Goal: Obtain resource: Obtain resource

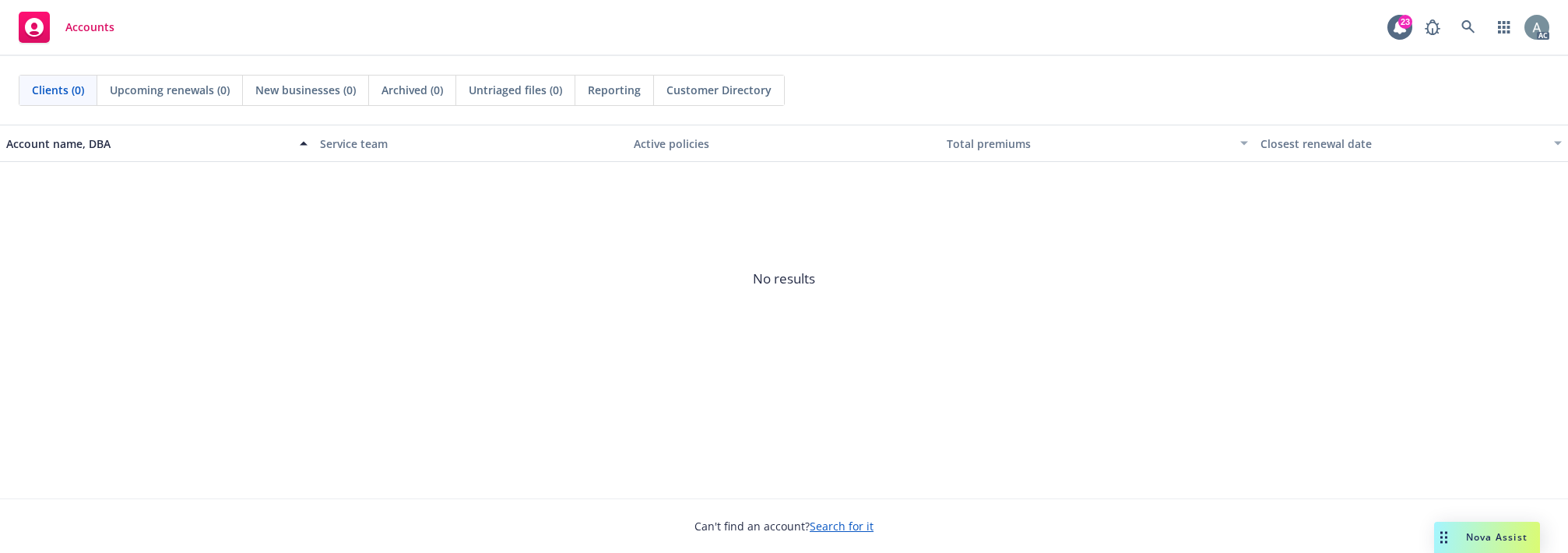
click at [1477, 26] on link at bounding box center [1468, 27] width 31 height 31
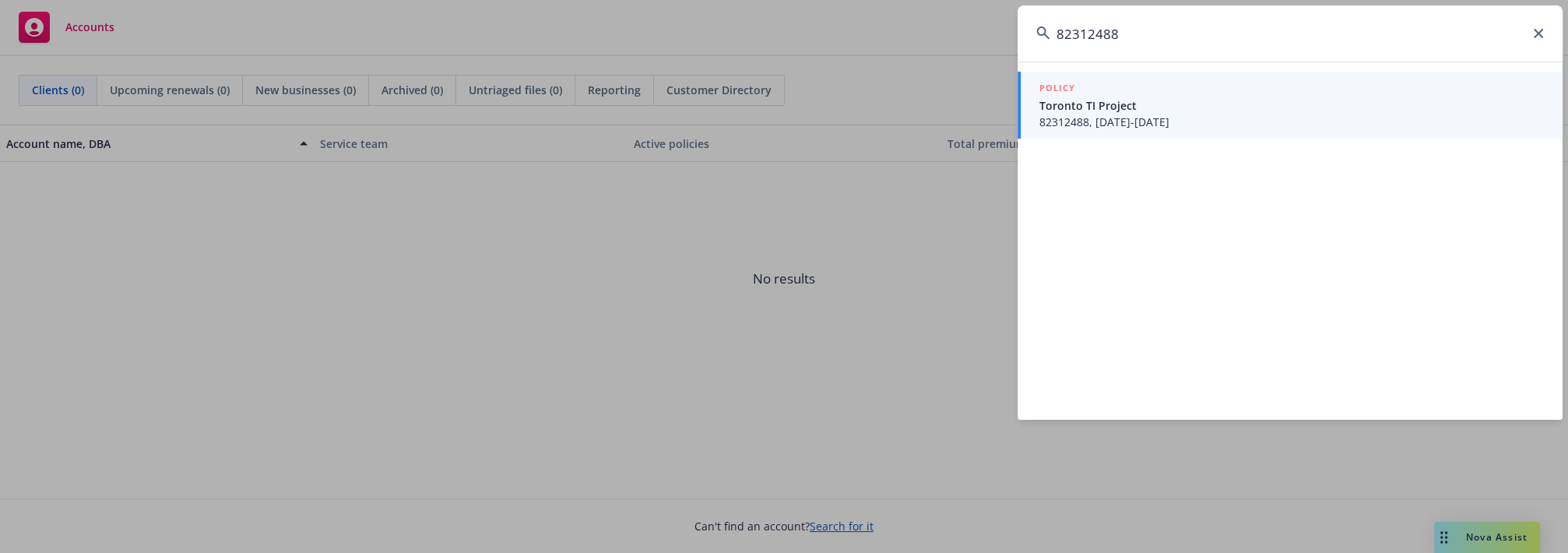
type input "82312488"
click at [1163, 116] on span "82312488, [DATE]-[DATE]" at bounding box center [1292, 122] width 504 height 16
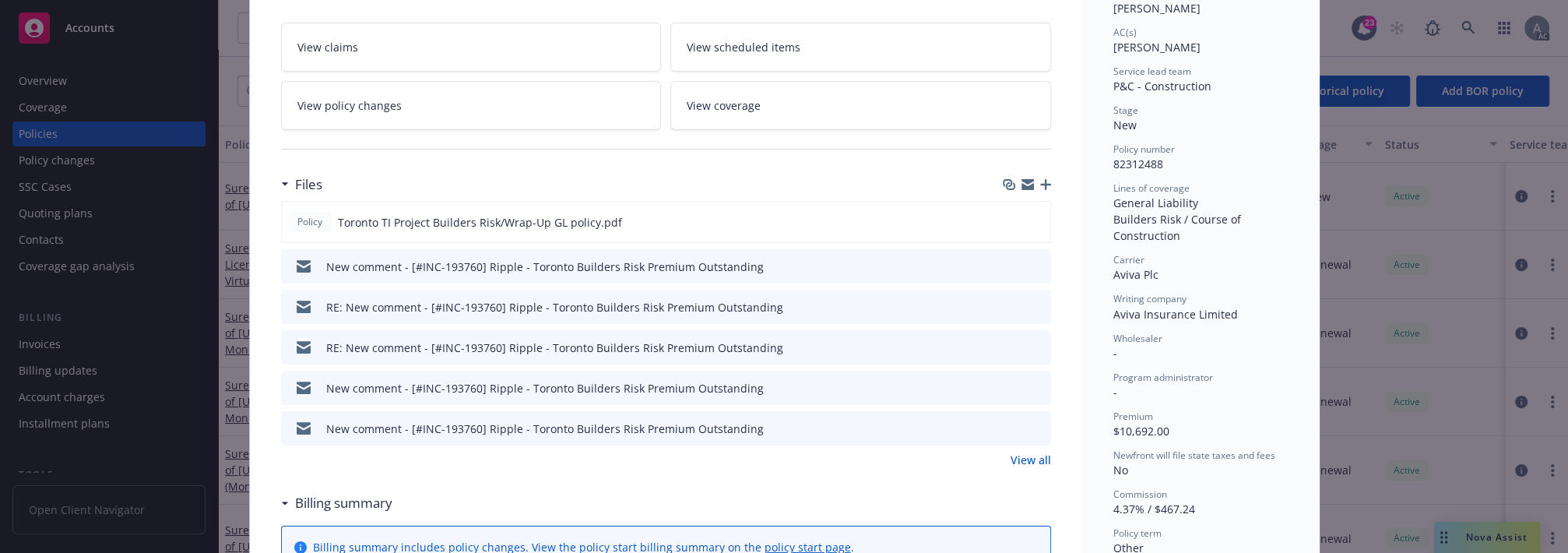
scroll to position [265, 0]
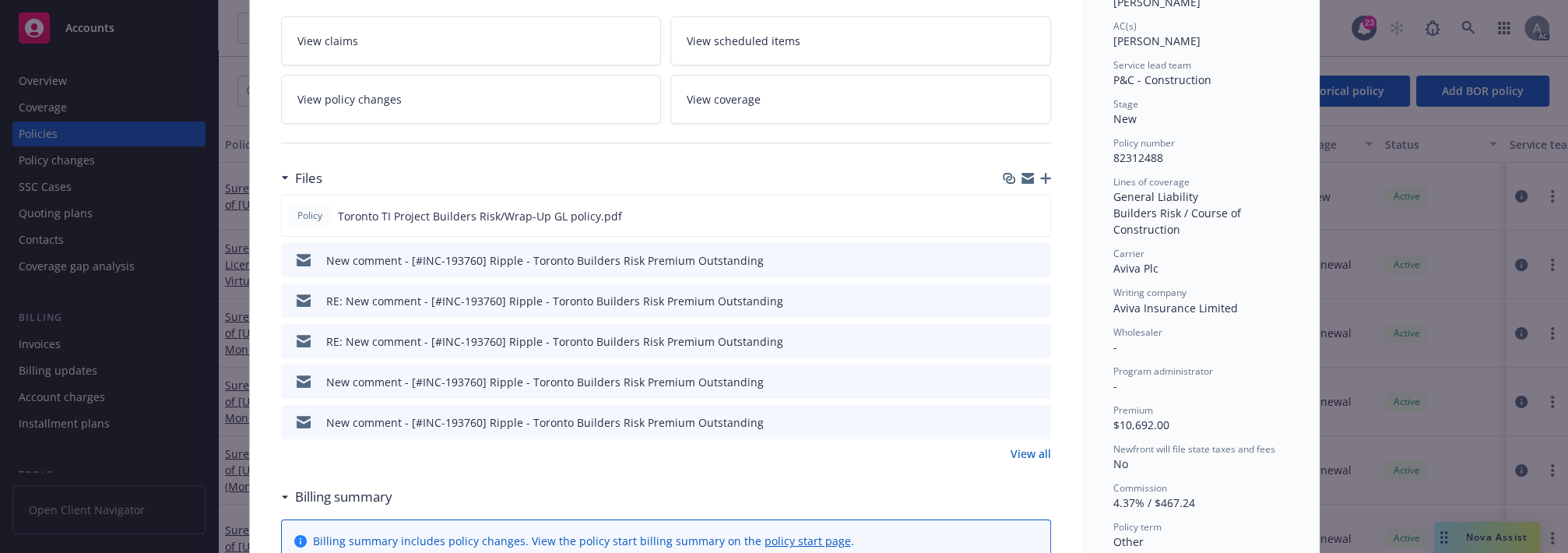
click at [1023, 458] on link "View all" at bounding box center [1031, 453] width 40 height 16
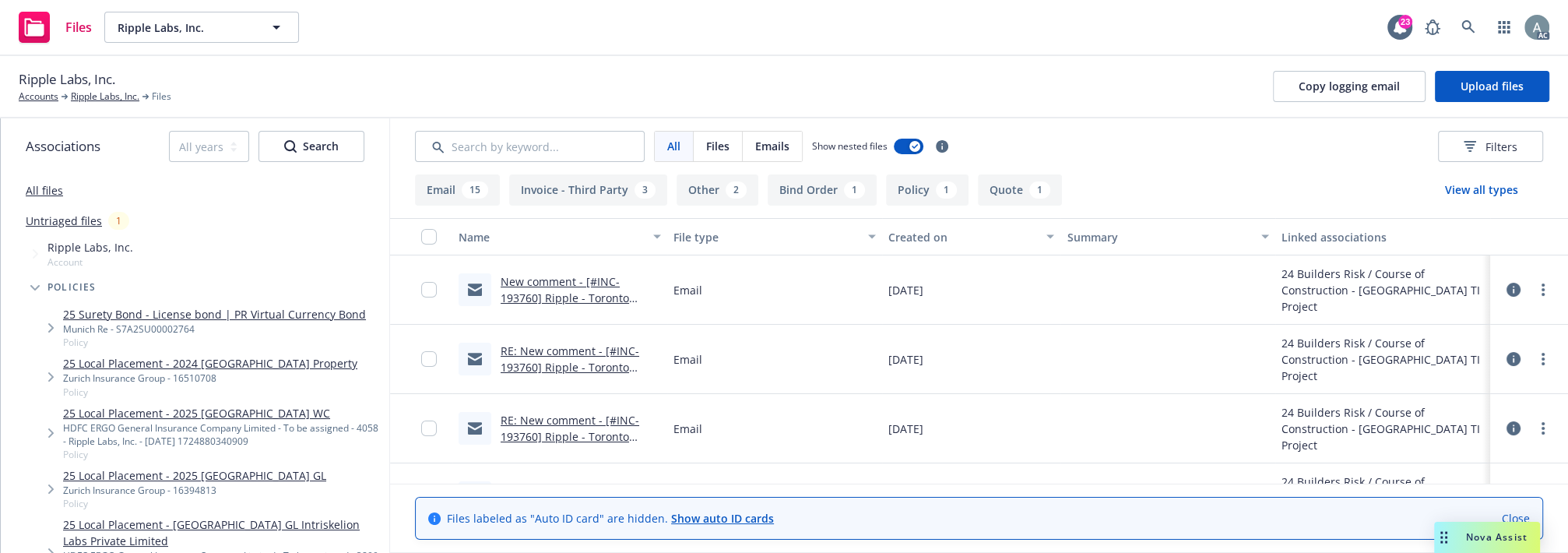
click at [619, 188] on button "Invoice - Third Party 3" at bounding box center [588, 190] width 158 height 31
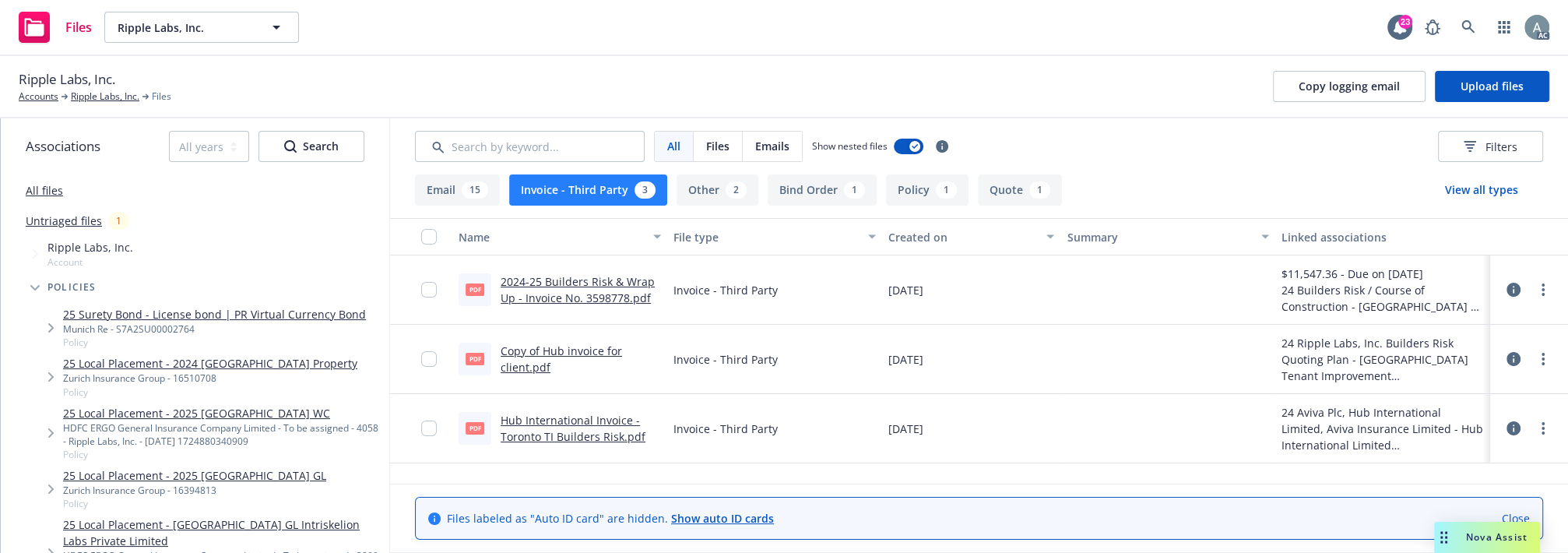
click at [556, 284] on link "2024-25 Builders Risk & Wrap Up - Invoice No. 3598778.pdf" at bounding box center [578, 290] width 154 height 31
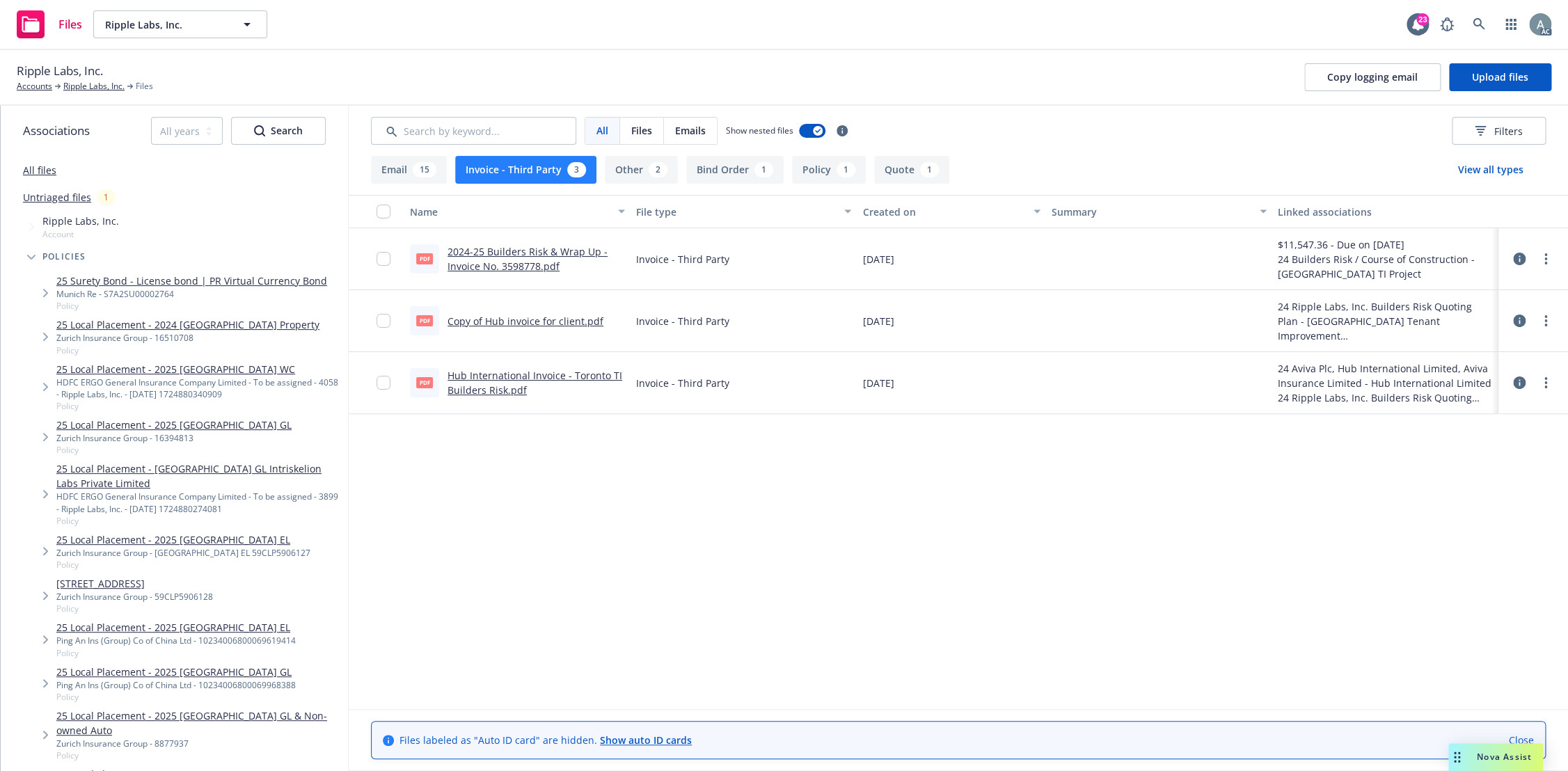
click at [507, 379] on link "Hub International Invoice - Toronto TI Builders Risk.pdf" at bounding box center [535, 383] width 175 height 28
click at [518, 254] on link "2024-25 Builders Risk & Wrap Up - Invoice No. 3598778.pdf" at bounding box center [528, 259] width 160 height 28
